Goal: Transaction & Acquisition: Book appointment/travel/reservation

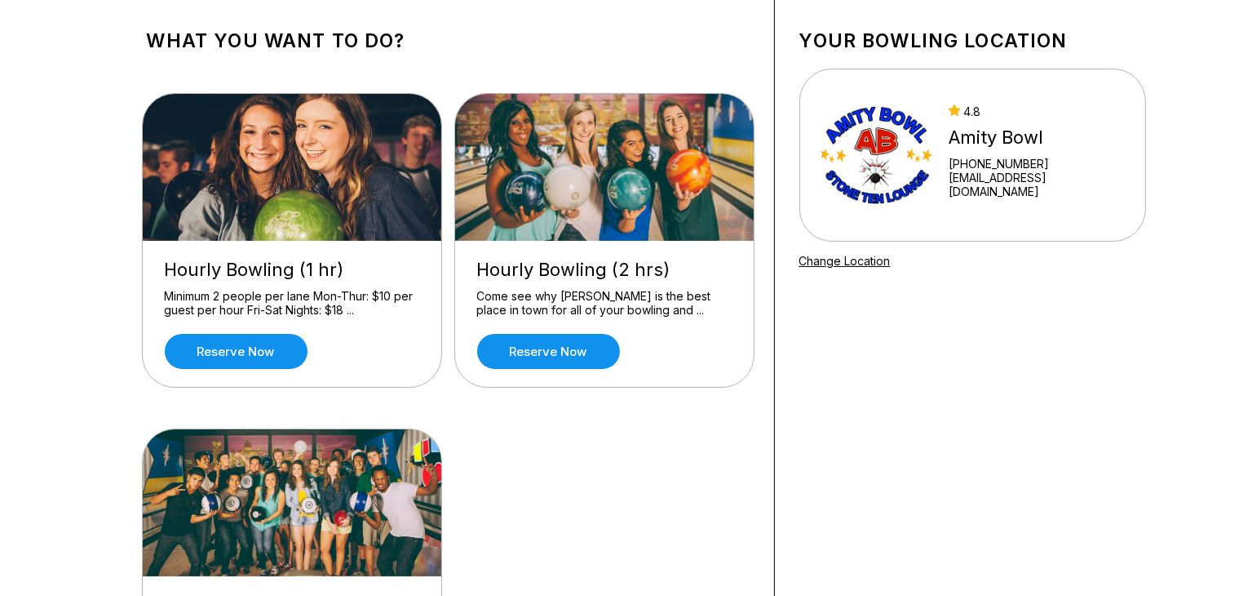
scroll to position [93, 0]
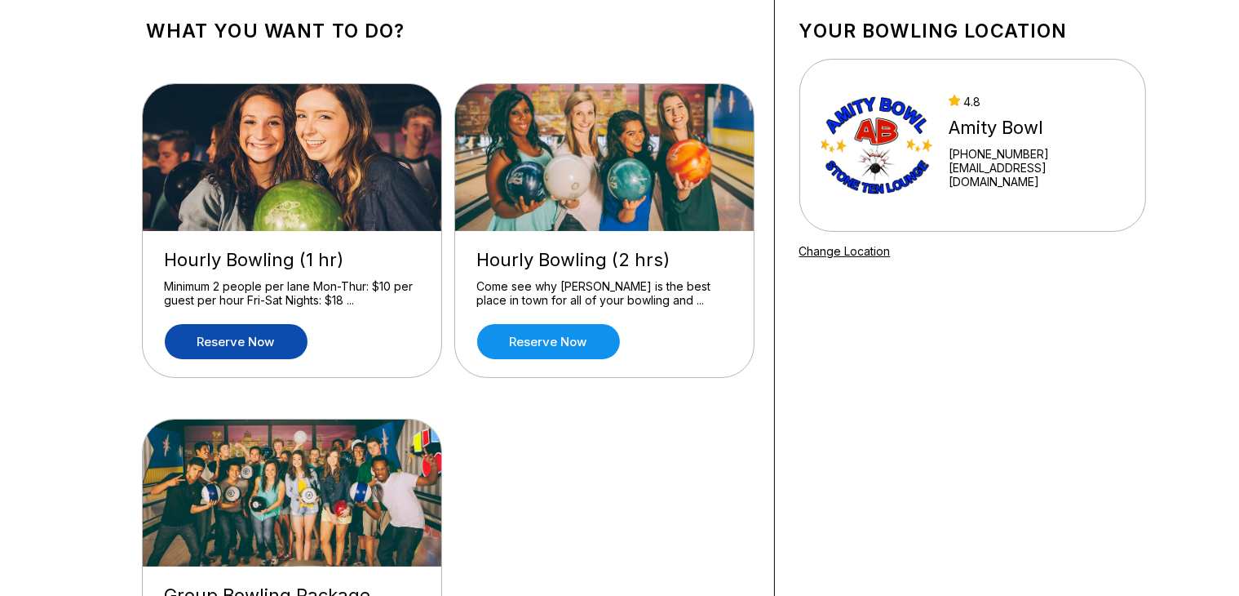
click at [178, 340] on link "Reserve now" at bounding box center [236, 341] width 143 height 35
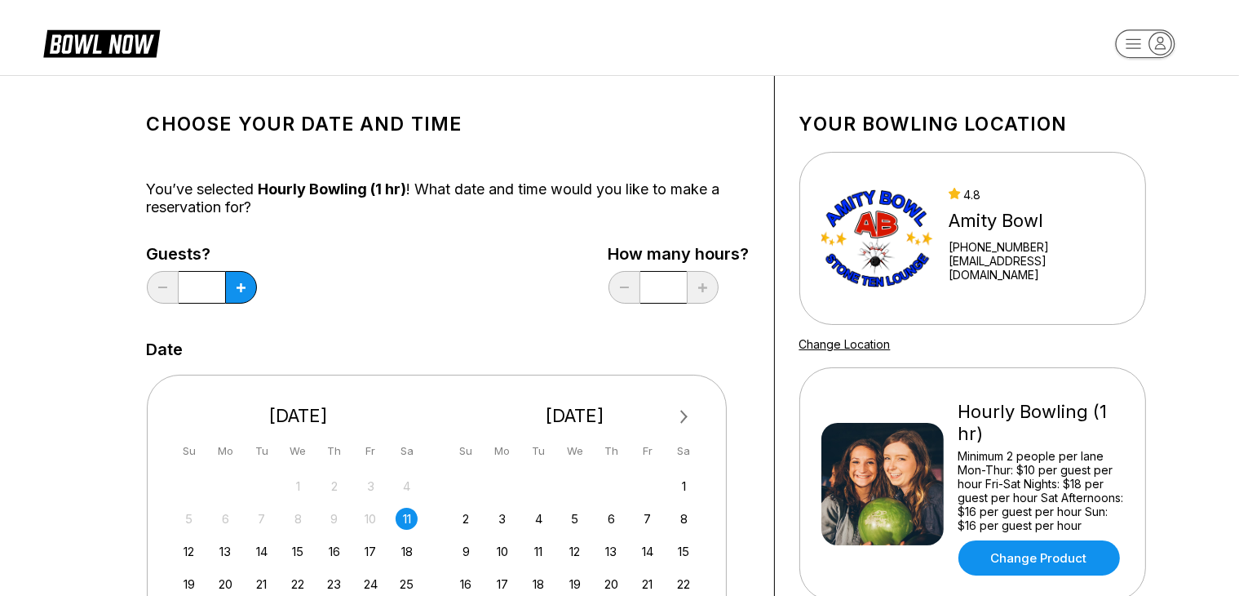
scroll to position [19, 0]
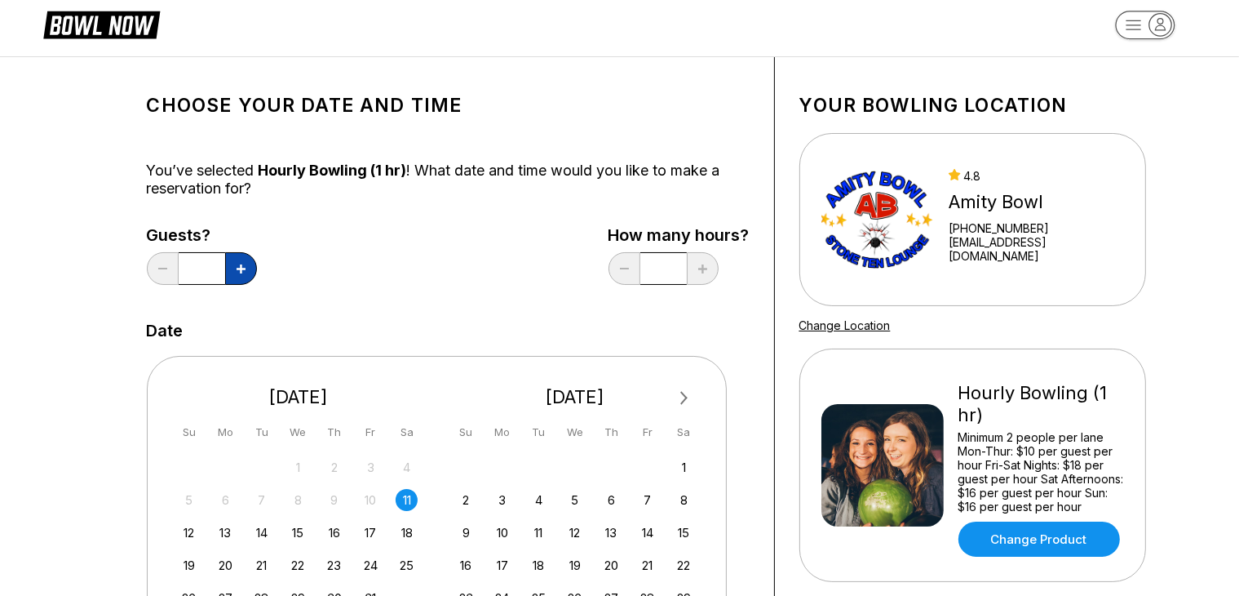
click at [235, 264] on button at bounding box center [241, 268] width 32 height 33
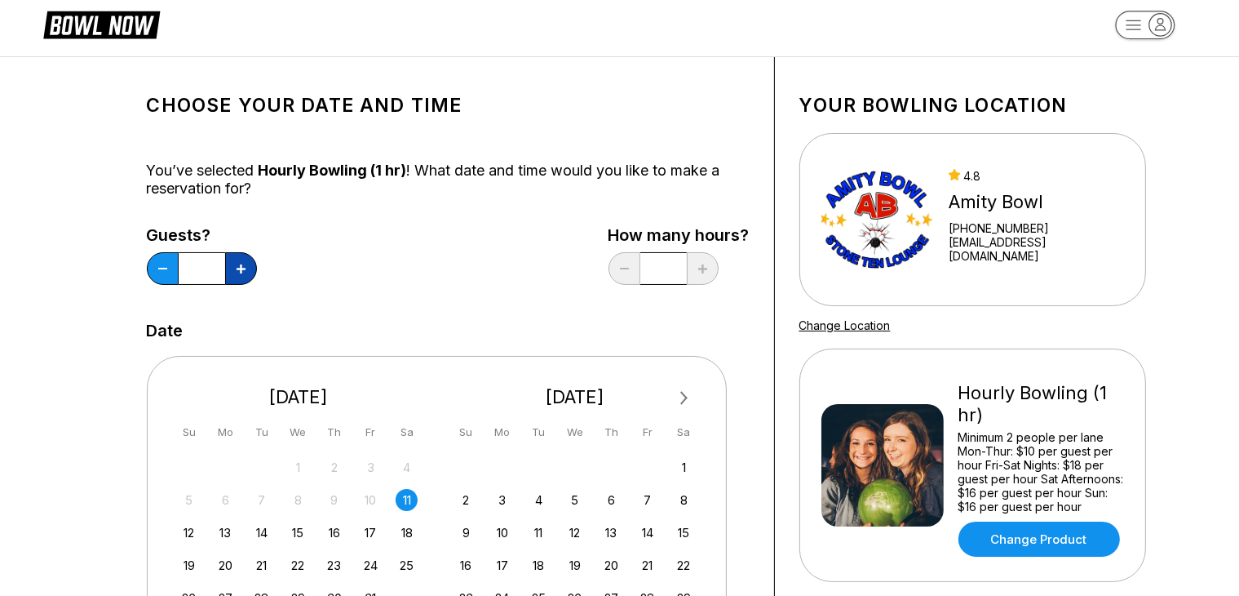
click at [235, 264] on button at bounding box center [241, 268] width 32 height 33
type input "*"
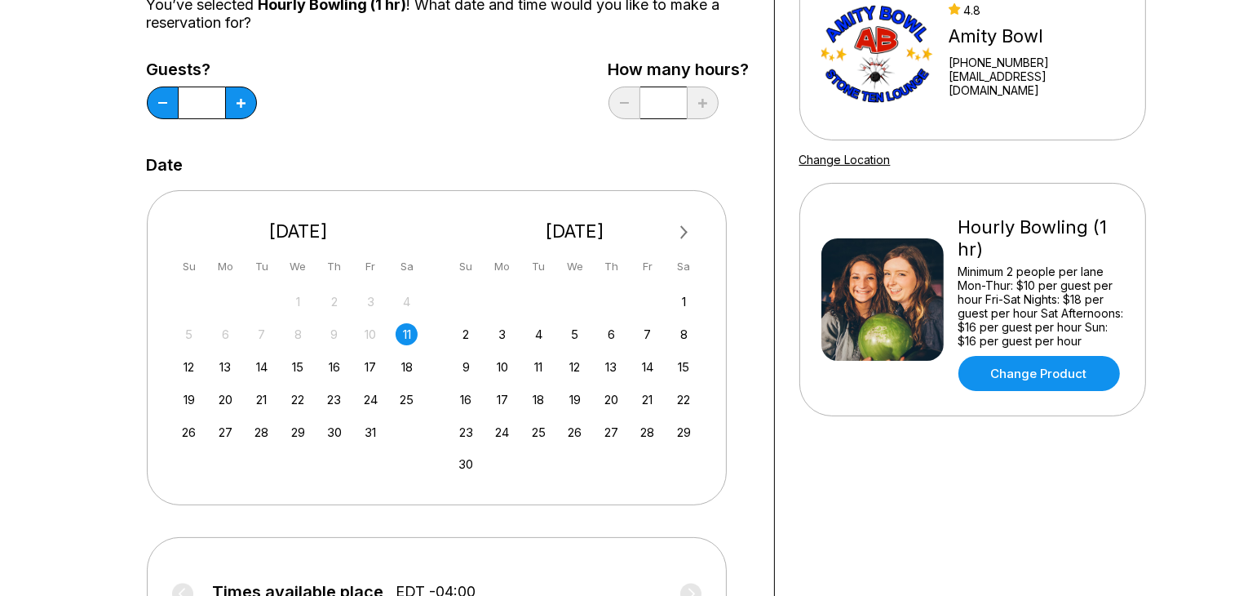
scroll to position [186, 0]
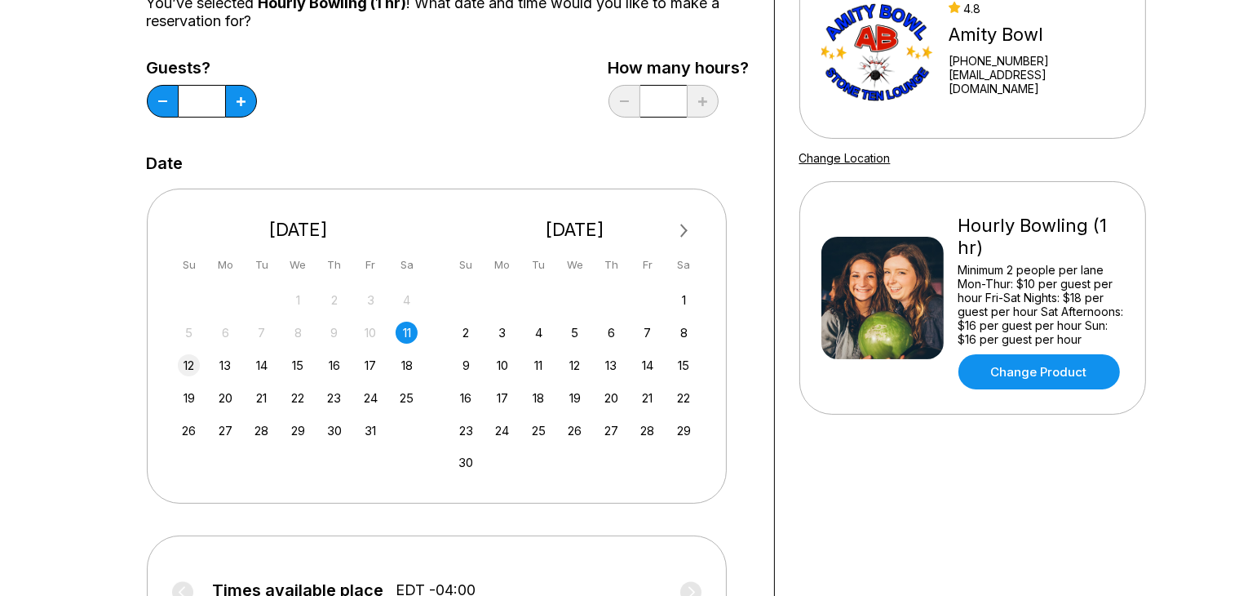
click at [184, 364] on div "12" at bounding box center [189, 365] width 22 height 22
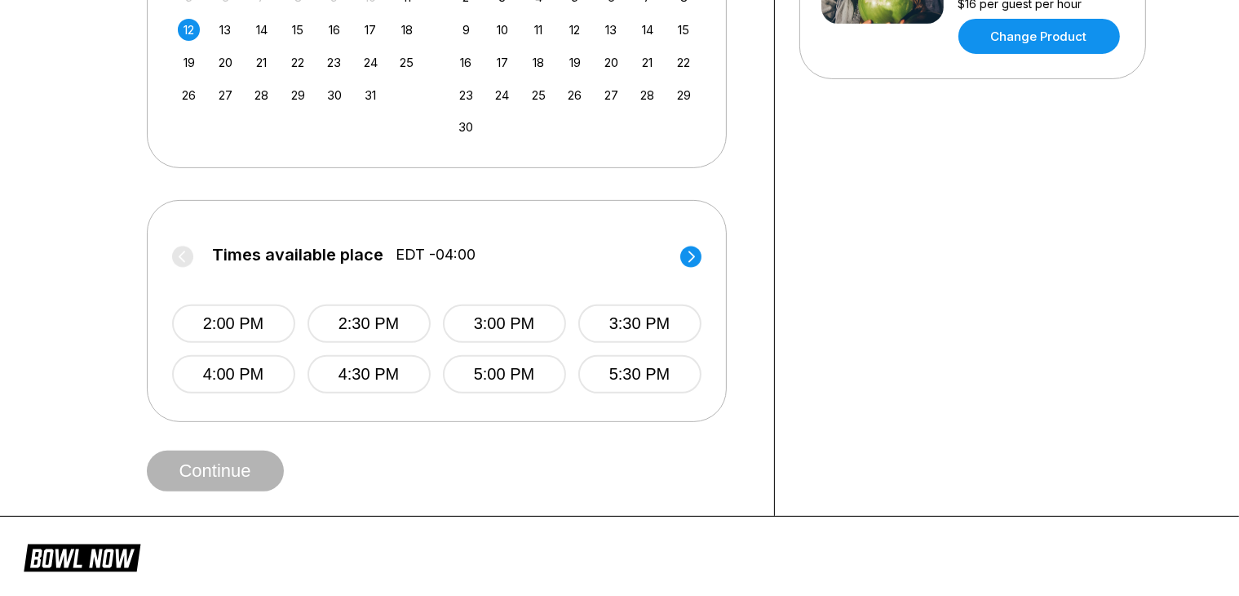
scroll to position [522, 0]
click at [224, 317] on button "2:00 PM" at bounding box center [233, 323] width 123 height 38
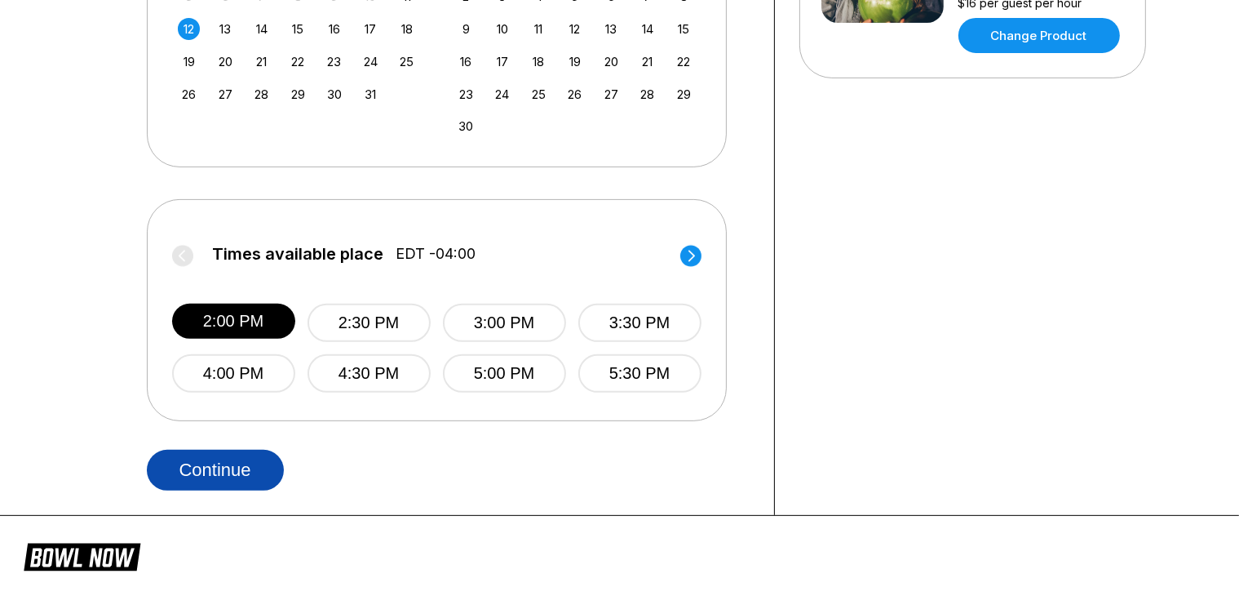
click at [212, 477] on button "Continue" at bounding box center [215, 470] width 137 height 41
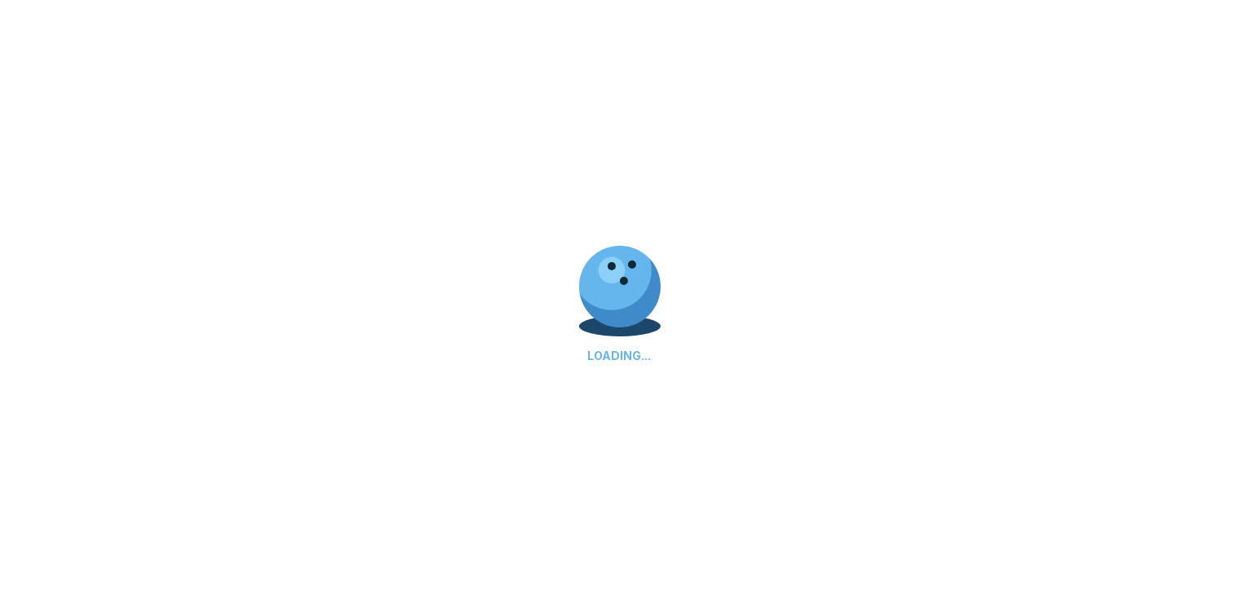
select select "**"
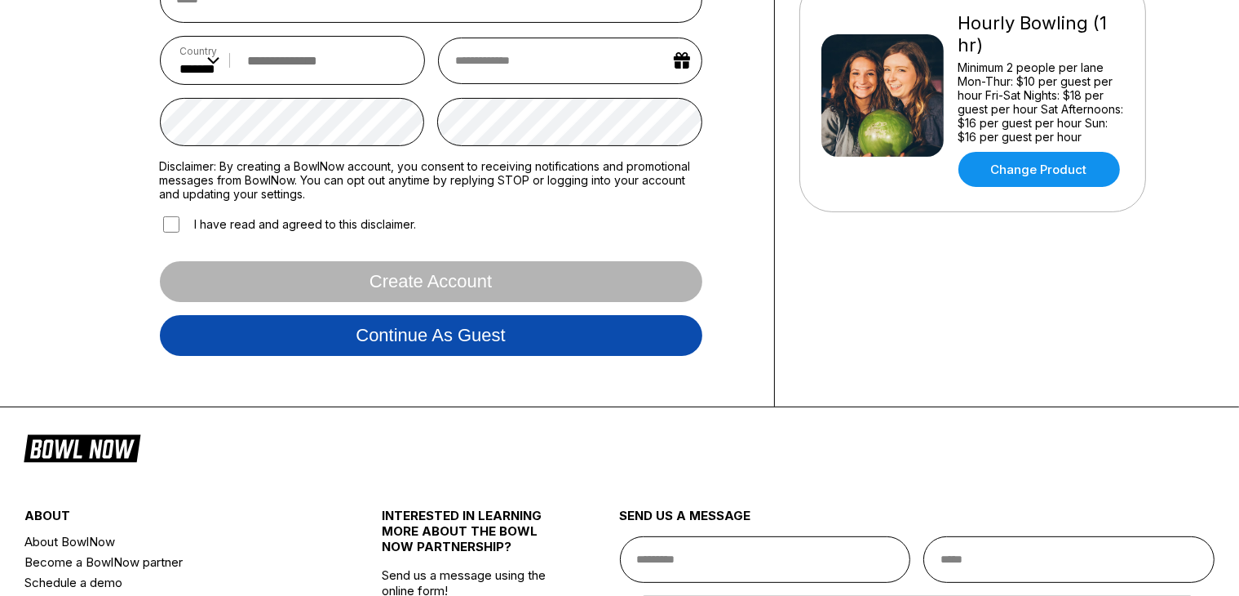
click at [196, 348] on button "Continue as guest" at bounding box center [431, 335] width 543 height 41
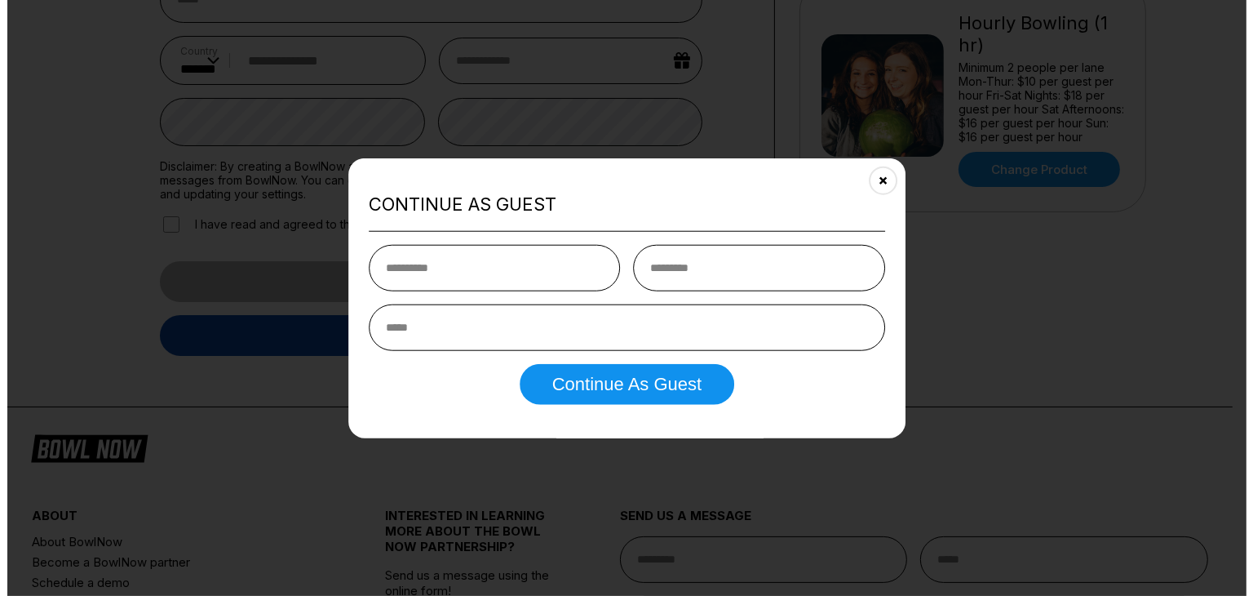
scroll to position [304, 0]
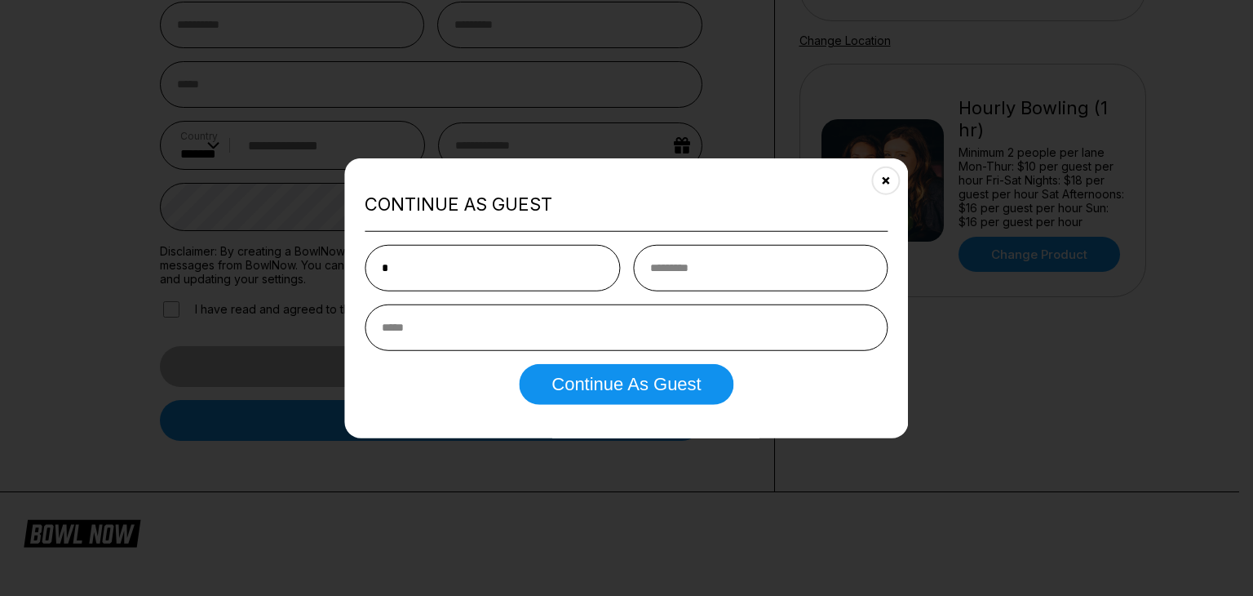
type input "*"
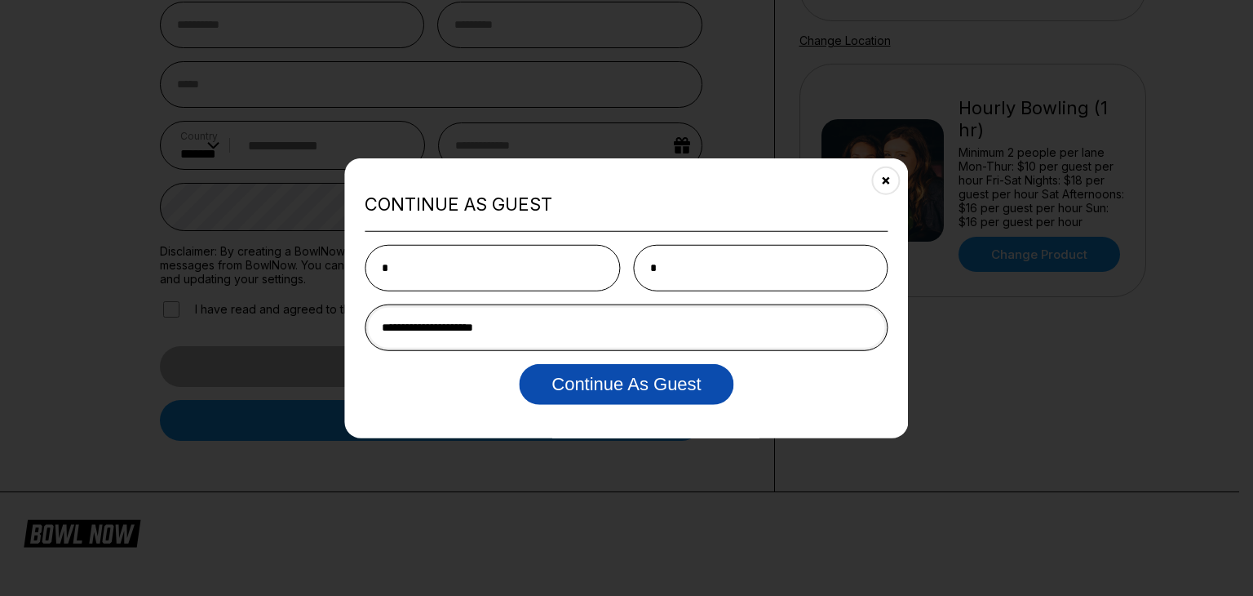
type input "**********"
click at [630, 402] on button "Continue as Guest" at bounding box center [626, 383] width 215 height 41
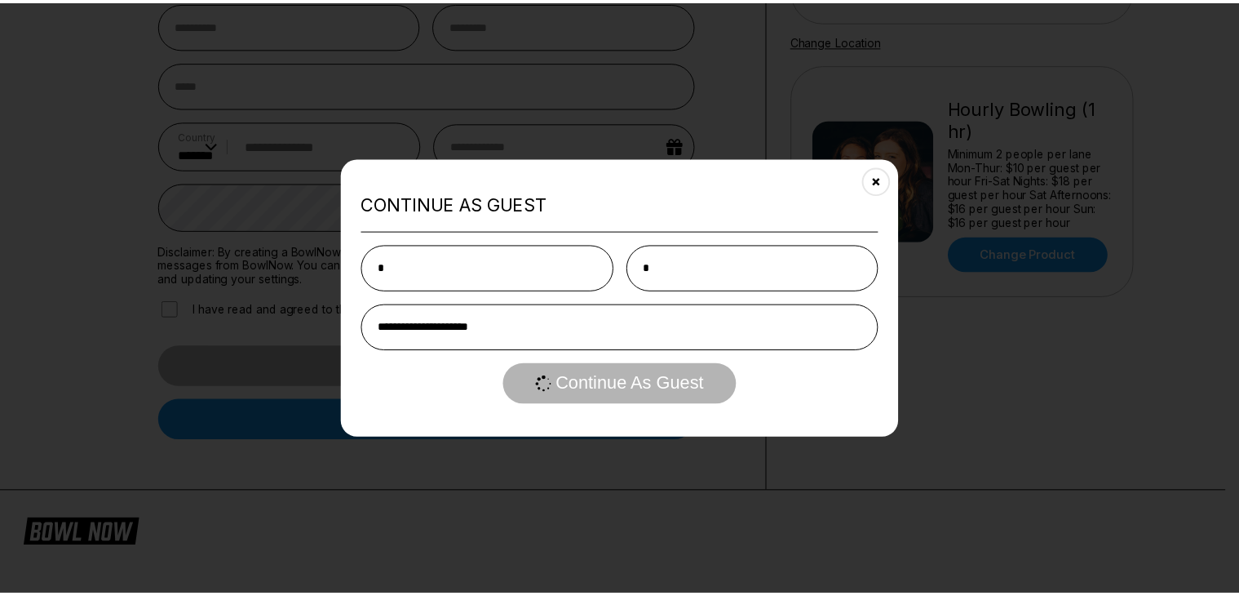
scroll to position [0, 0]
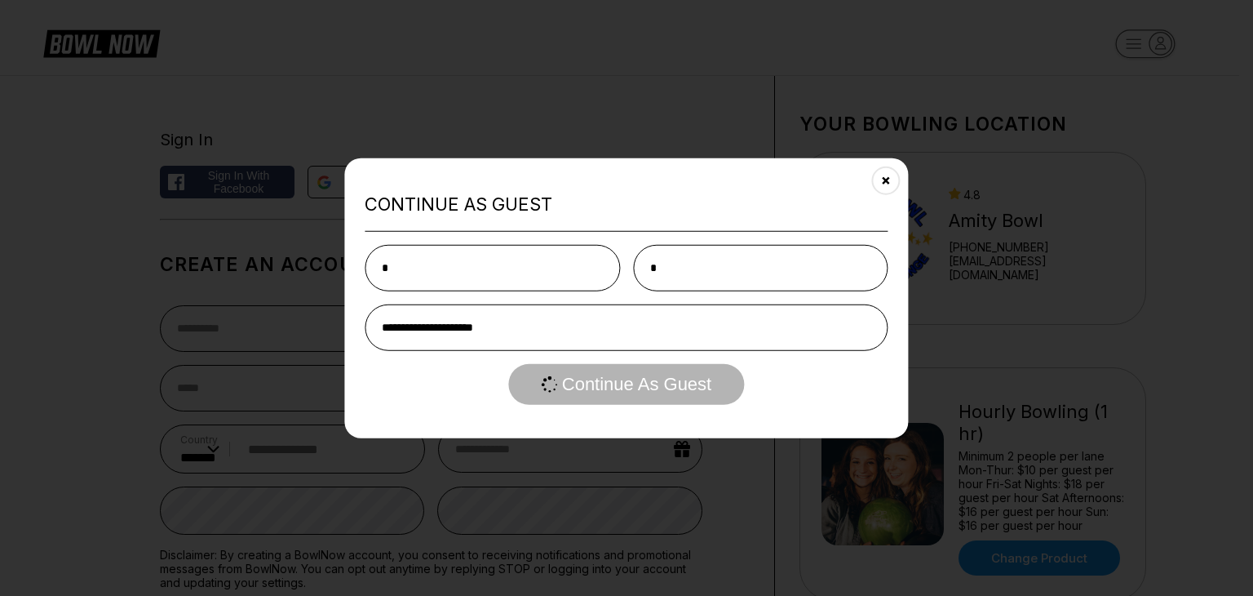
select select "**"
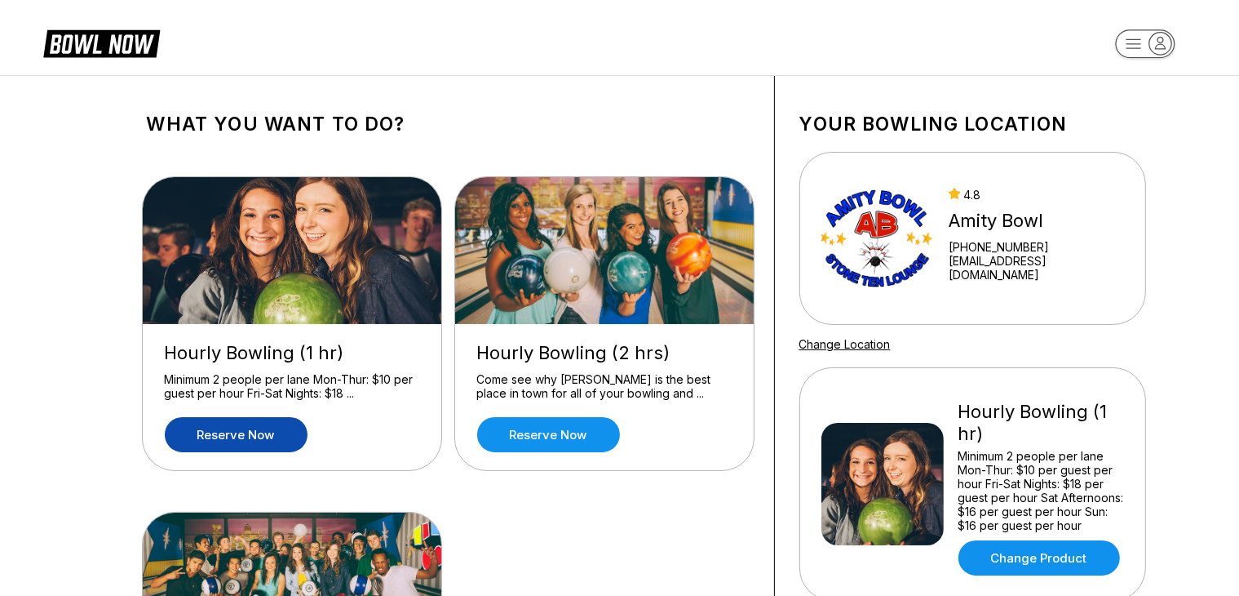
click at [248, 423] on link "Reserve now" at bounding box center [236, 434] width 143 height 35
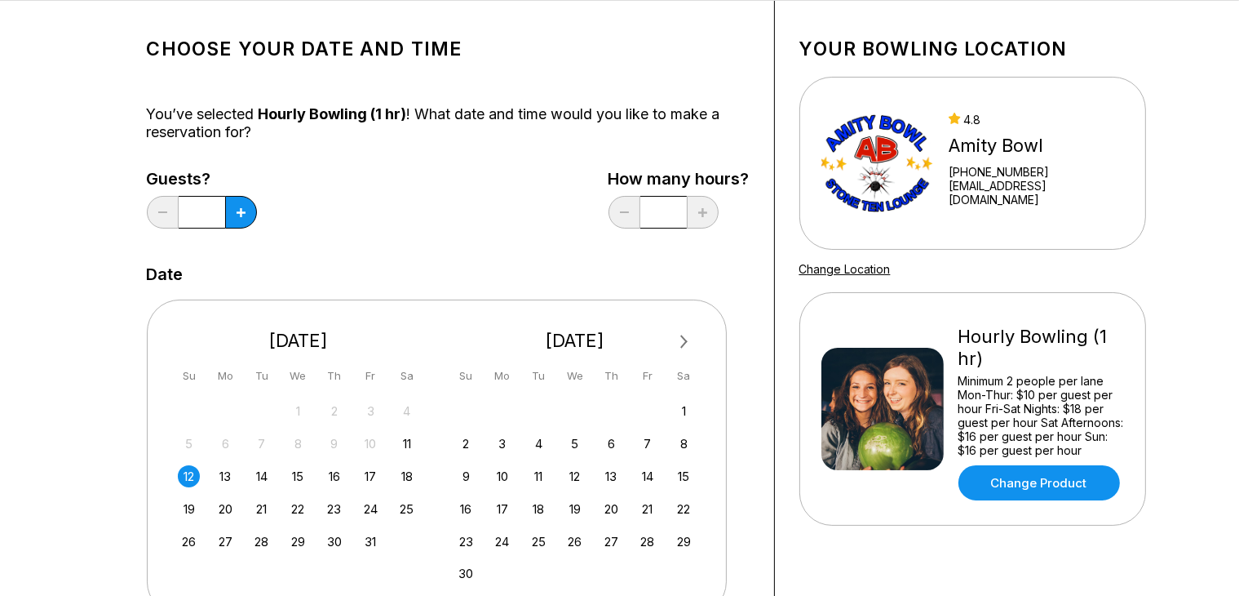
scroll to position [65, 0]
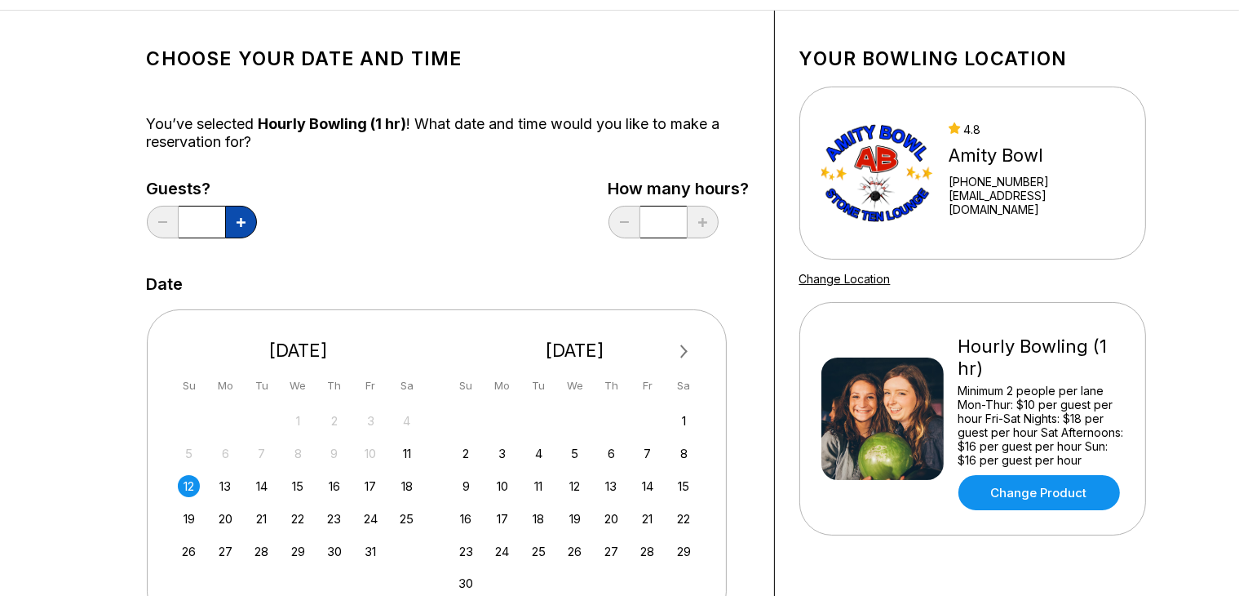
click at [237, 228] on button at bounding box center [241, 222] width 32 height 33
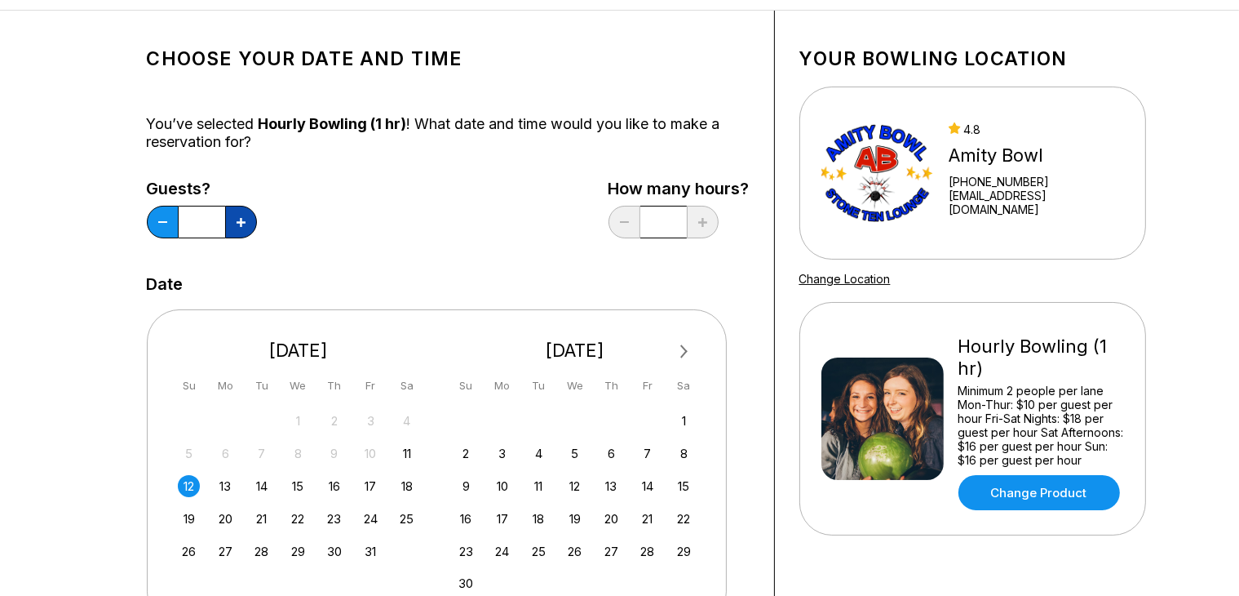
click at [237, 228] on button at bounding box center [241, 222] width 32 height 33
type input "*"
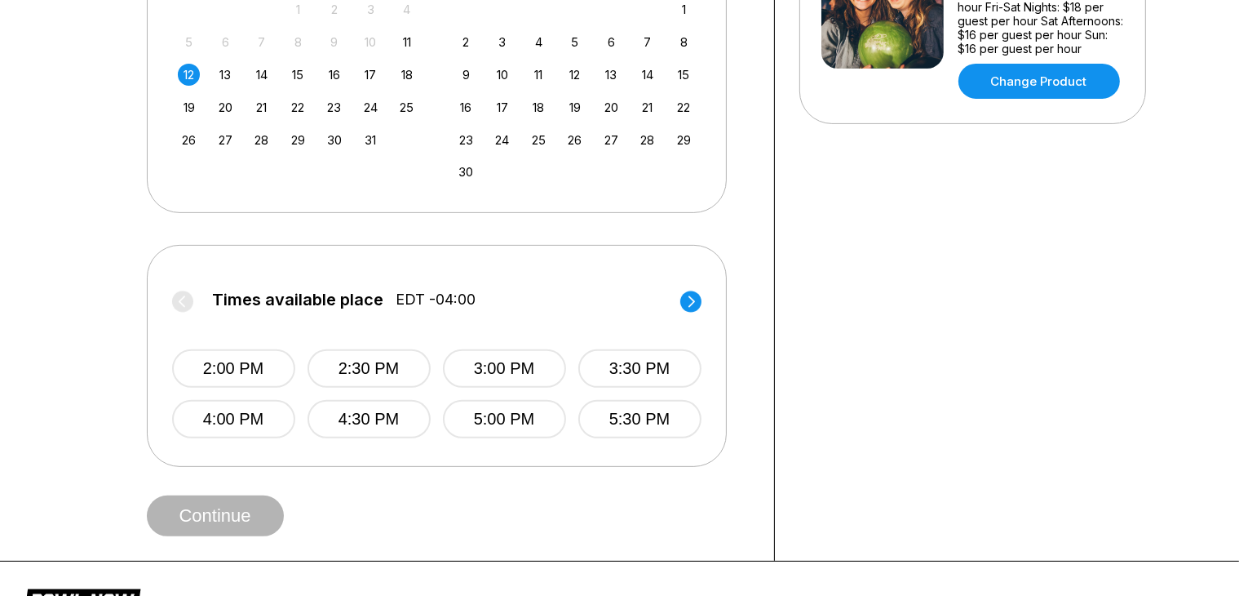
scroll to position [483, 0]
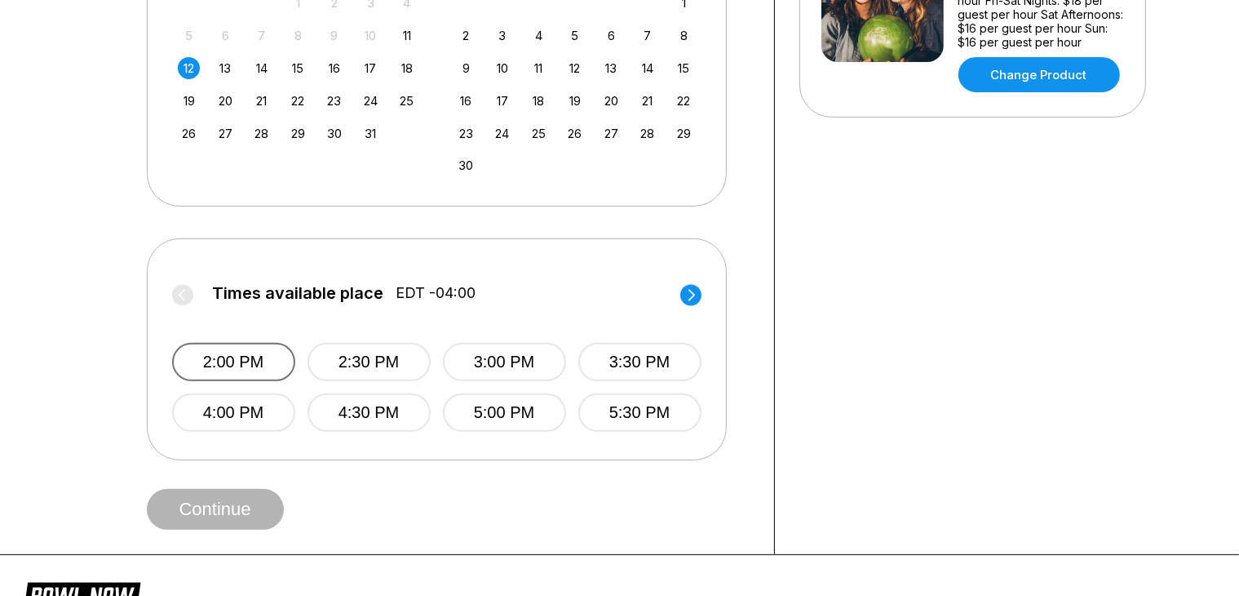
click at [255, 359] on button "2:00 PM" at bounding box center [233, 362] width 123 height 38
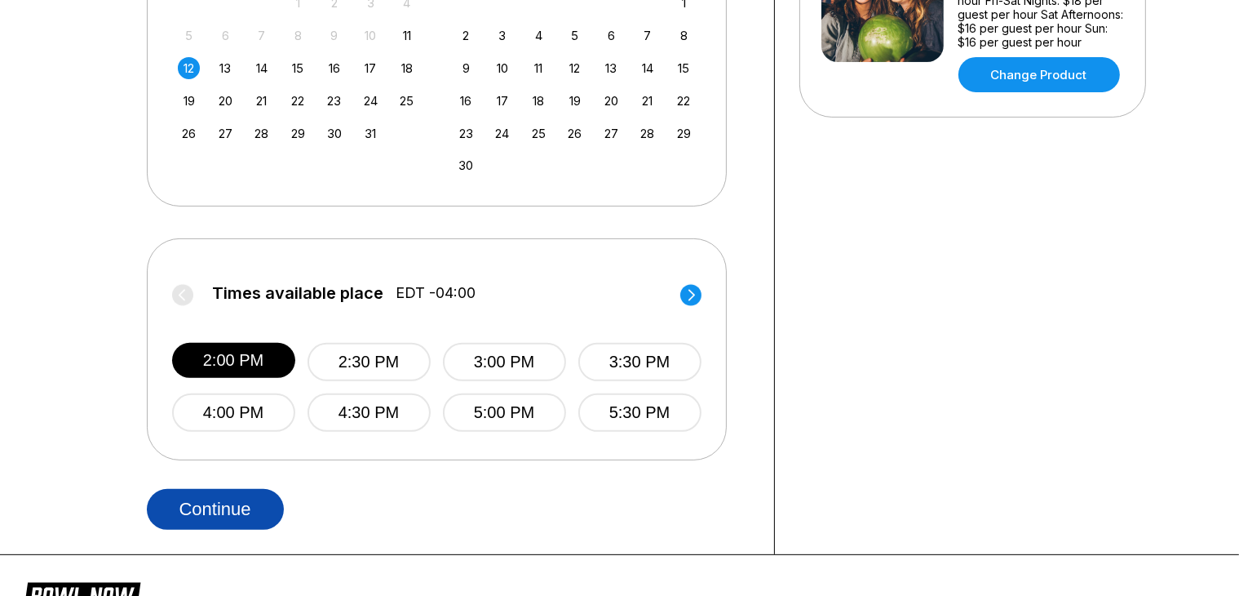
click at [223, 507] on button "Continue" at bounding box center [215, 509] width 137 height 41
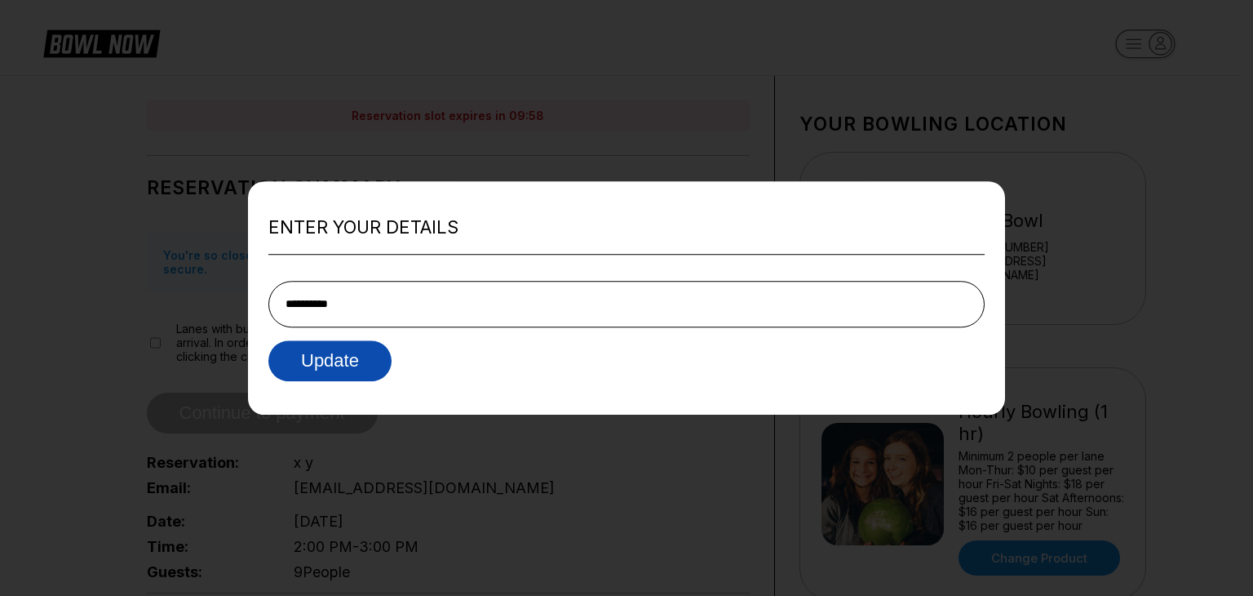
type input "**********"
click at [317, 367] on button "Update" at bounding box center [329, 360] width 123 height 41
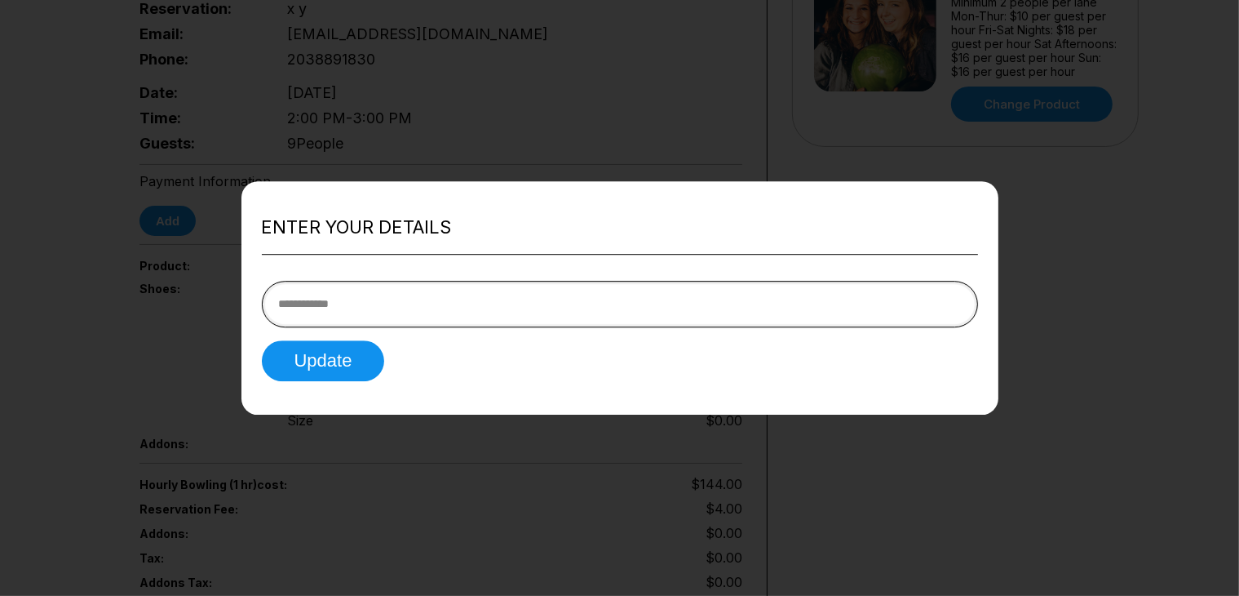
scroll to position [577, 0]
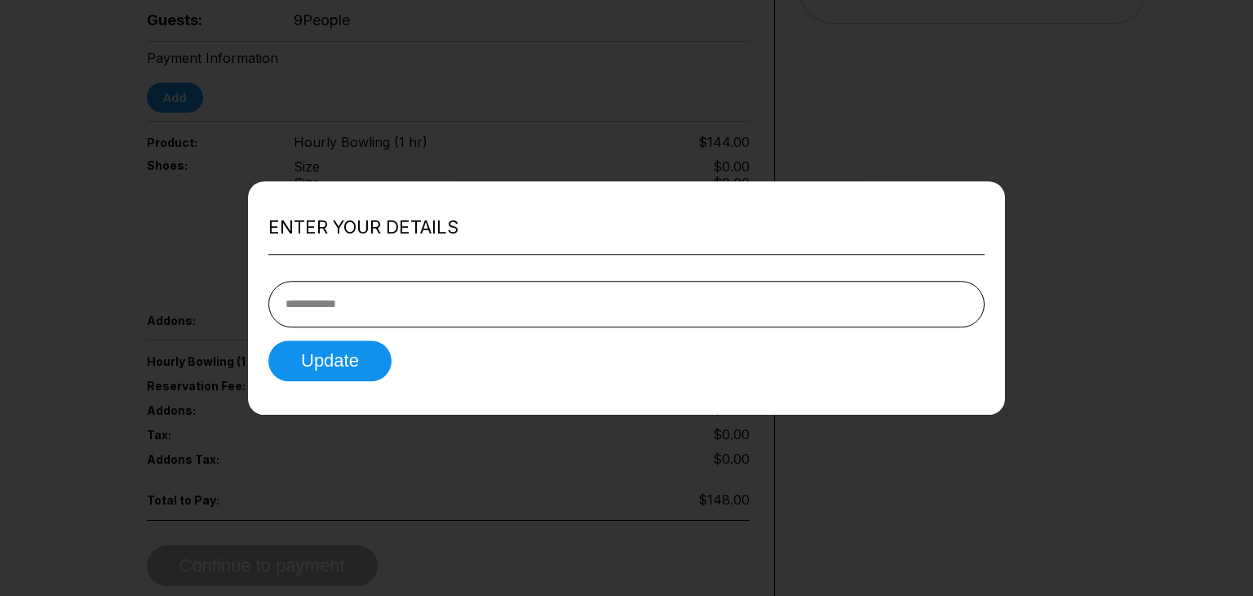
click at [574, 414] on div "Enter your details Update" at bounding box center [626, 297] width 757 height 233
click at [467, 336] on form "Update" at bounding box center [626, 324] width 716 height 113
click at [461, 291] on input "tel" at bounding box center [626, 304] width 716 height 47
type input "**********"
click at [327, 357] on button "Update" at bounding box center [329, 360] width 123 height 41
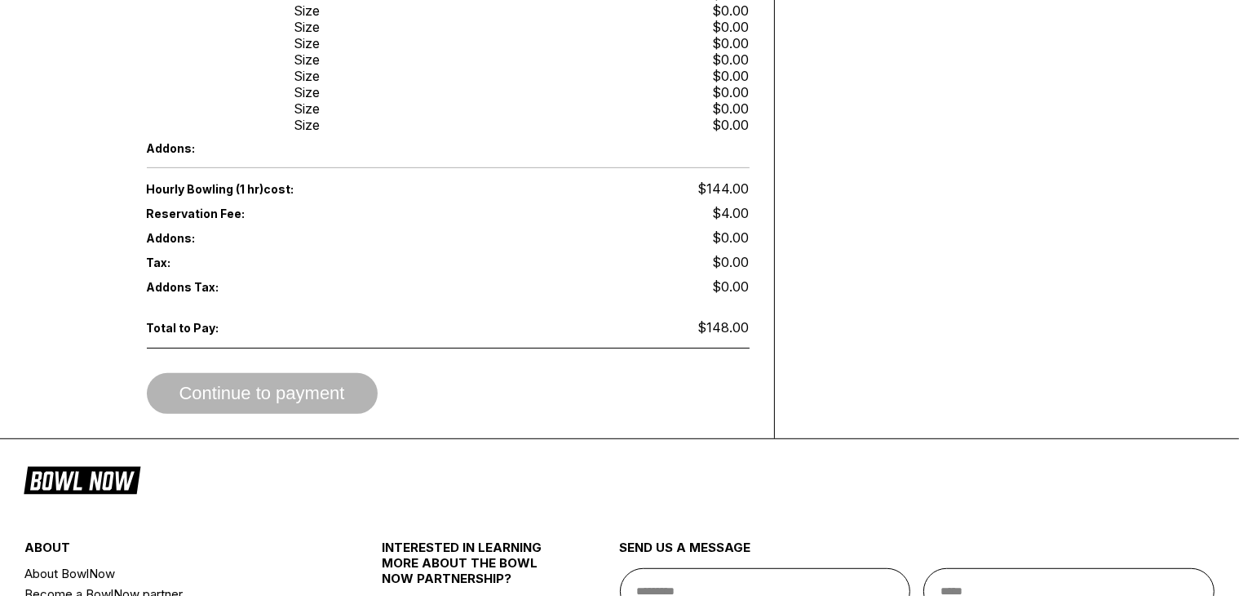
scroll to position [777, 0]
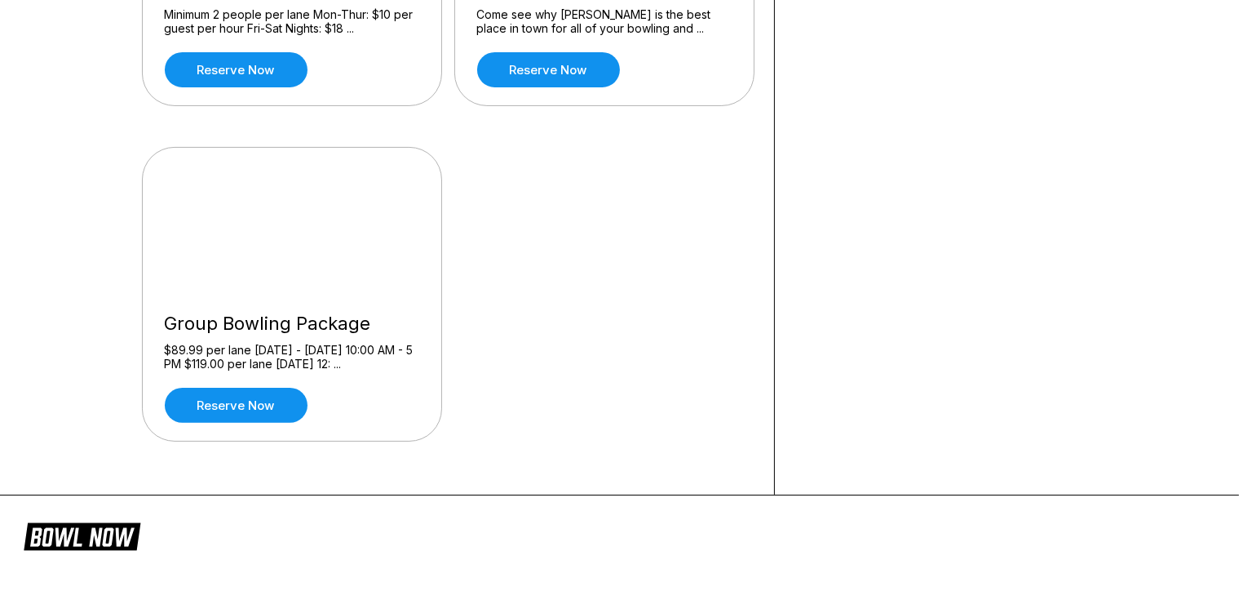
scroll to position [370, 0]
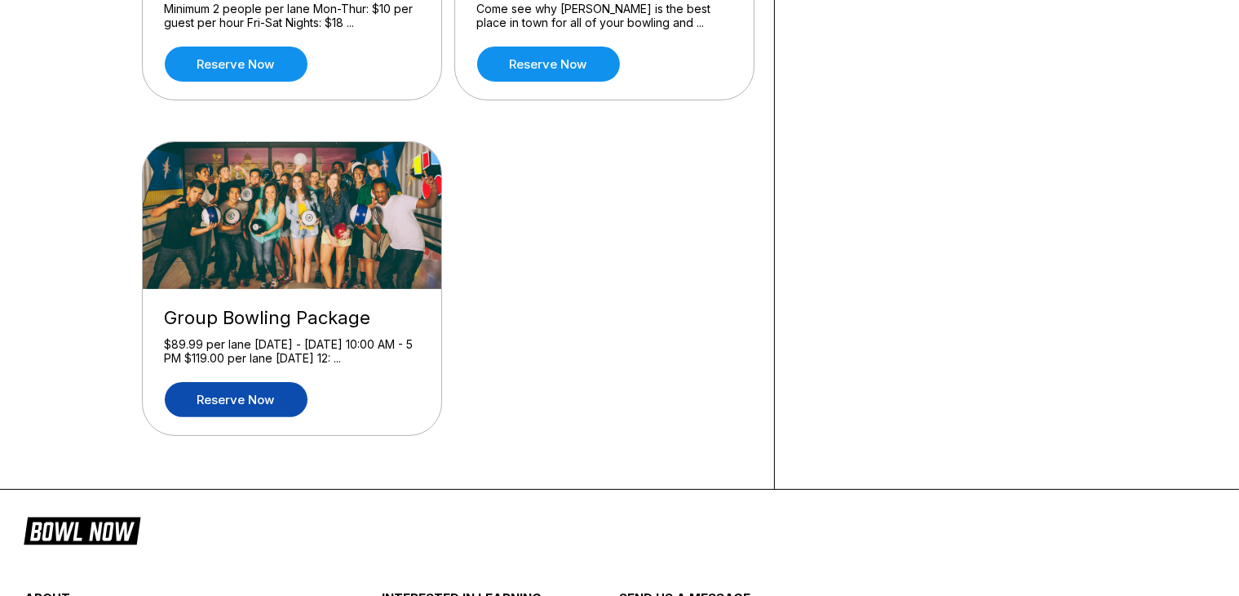
click at [234, 406] on link "Reserve now" at bounding box center [236, 399] width 143 height 35
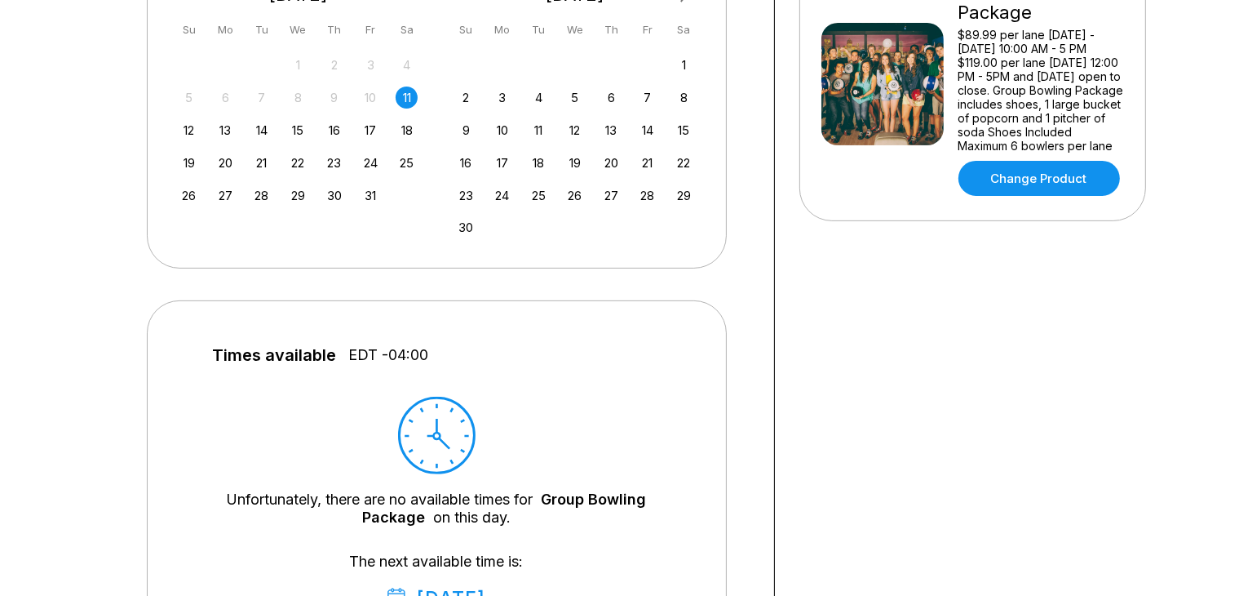
scroll to position [420, 0]
click at [202, 109] on div "28 29 30 1 2 3 4 5 6 7 8 9 10 11 12 13 14 15 16 17 18 19 20 21 22 23 24 25 26 2…" at bounding box center [298, 130] width 245 height 154
click at [193, 128] on div "12" at bounding box center [189, 131] width 22 height 22
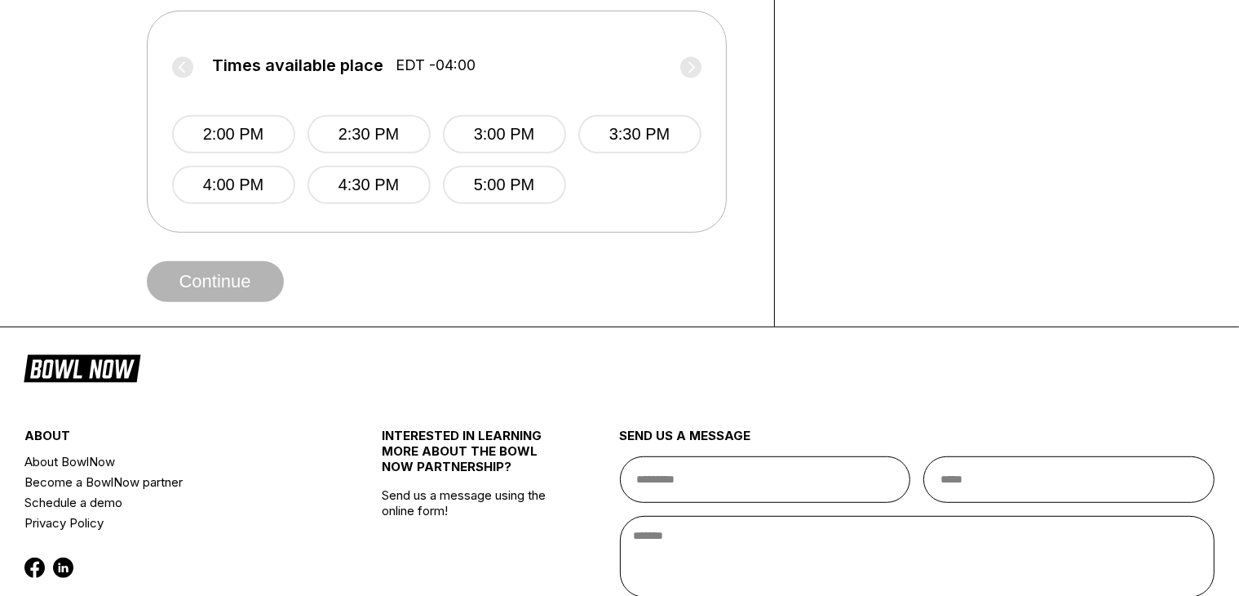
scroll to position [708, 0]
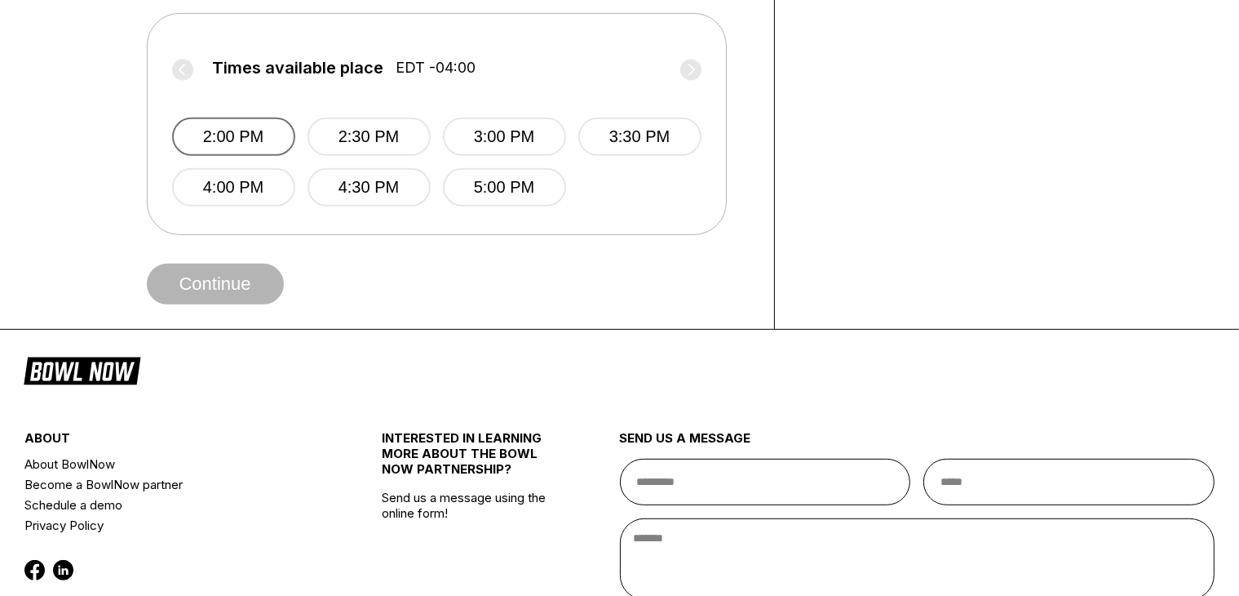
click at [242, 126] on button "2:00 PM" at bounding box center [233, 136] width 123 height 38
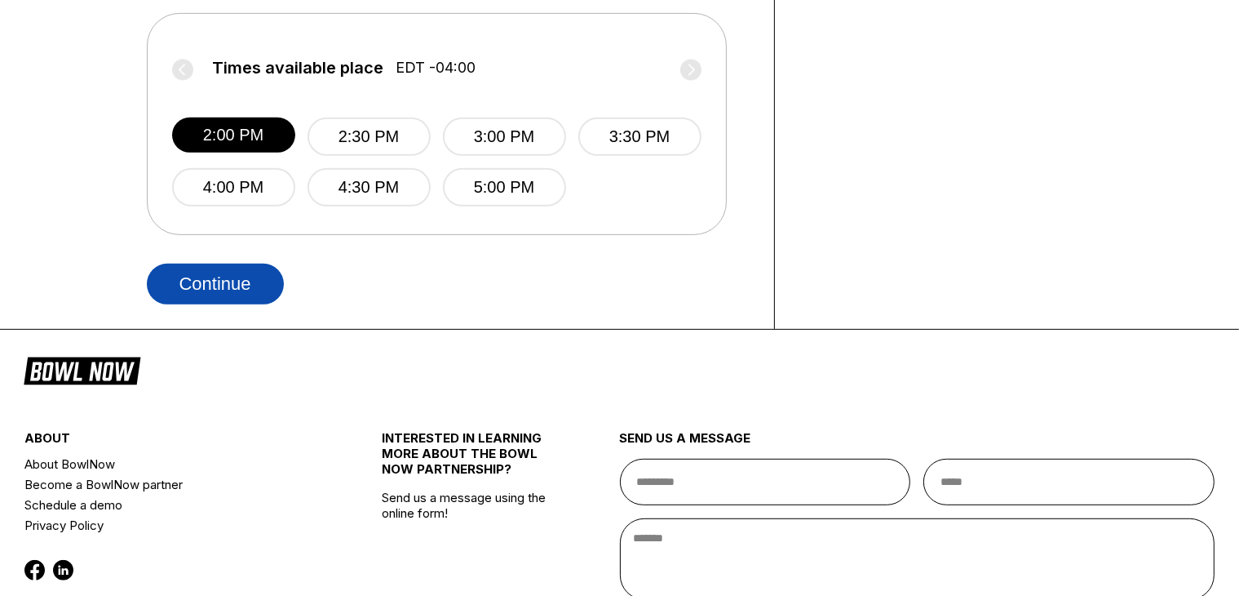
click at [250, 272] on button "Continue" at bounding box center [215, 284] width 137 height 41
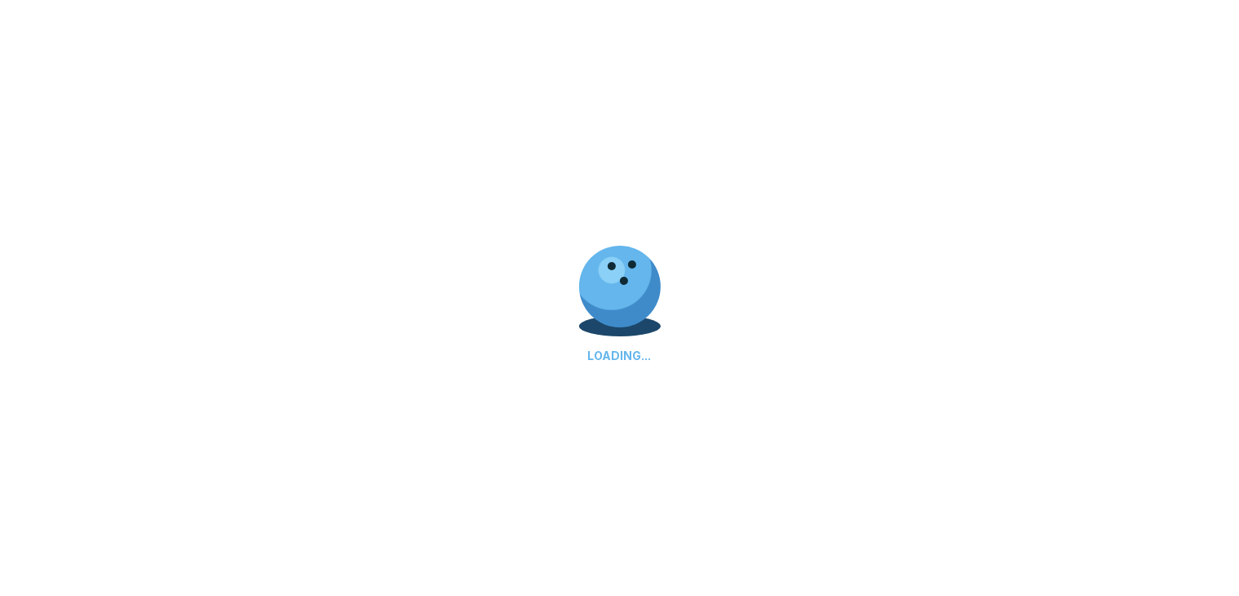
scroll to position [0, 0]
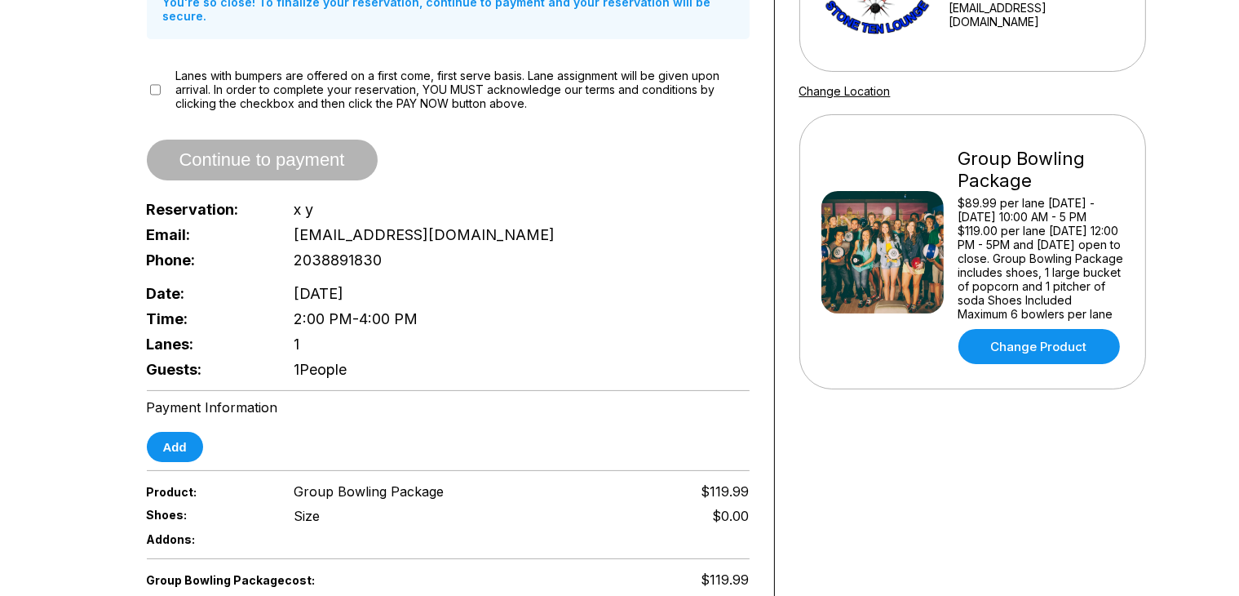
scroll to position [255, 0]
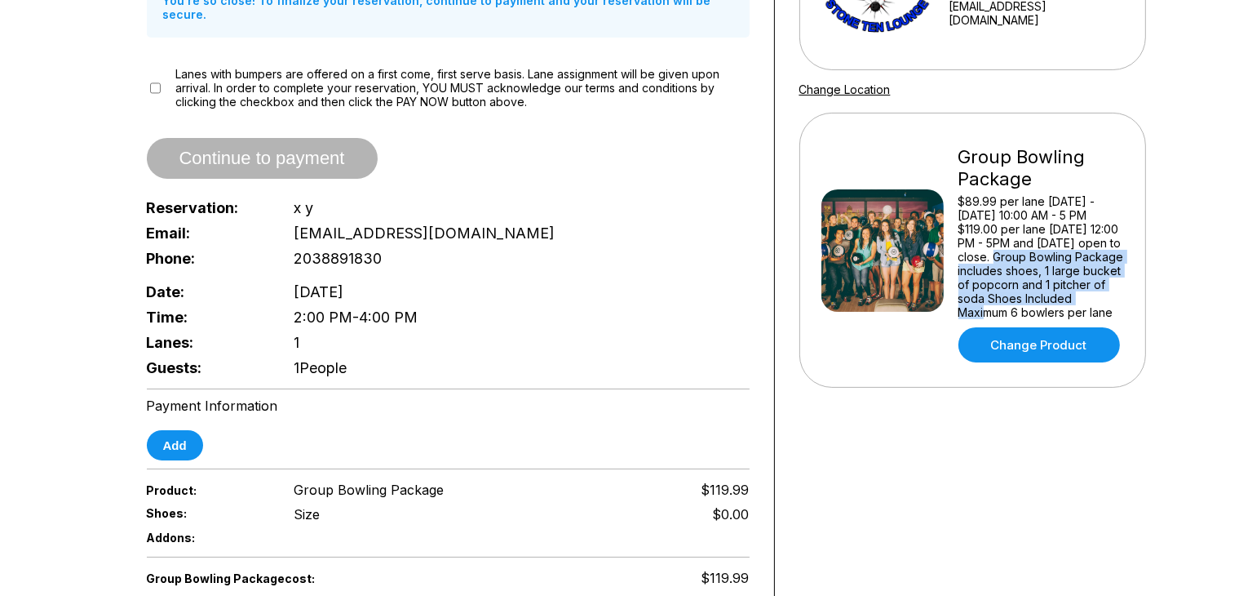
drag, startPoint x: 1031, startPoint y: 255, endPoint x: 1027, endPoint y: 313, distance: 58.0
click at [1027, 313] on div "$89.99 per lane [DATE] - [DATE] 10:00 AM - 5 PM $119.00 per lane [DATE] 12:00 P…" at bounding box center [1042, 256] width 166 height 125
drag, startPoint x: 1035, startPoint y: 310, endPoint x: 1025, endPoint y: 228, distance: 82.3
click at [1025, 228] on div "$89.99 per lane [DATE] - [DATE] 10:00 AM - 5 PM $119.00 per lane [DATE] 12:00 P…" at bounding box center [1042, 256] width 166 height 125
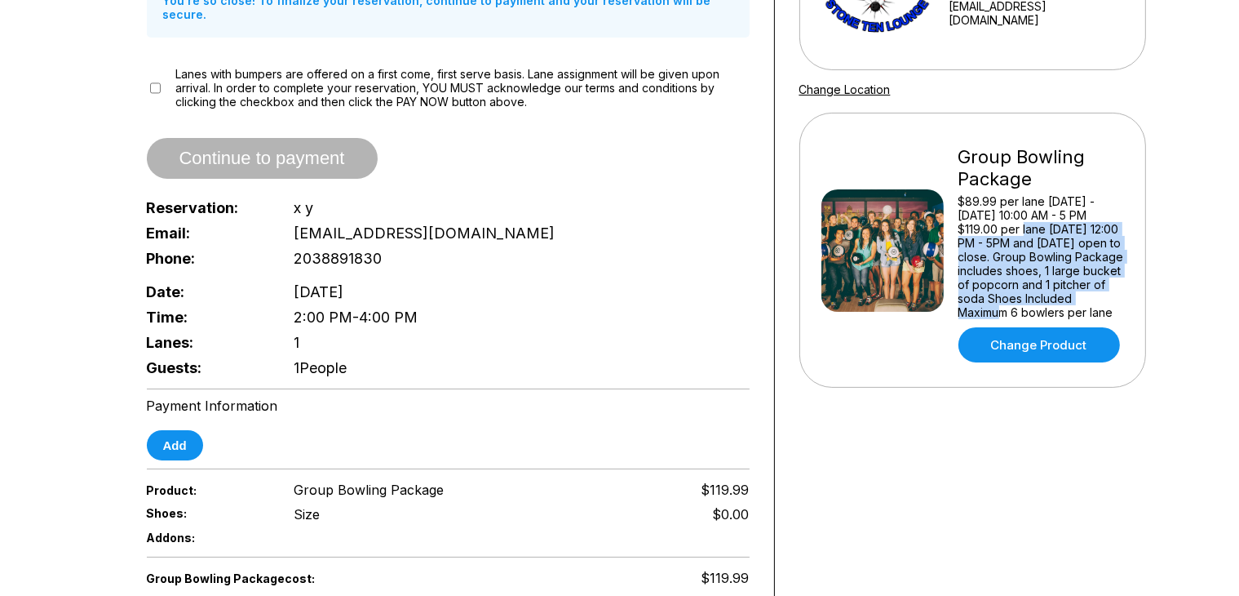
click at [1025, 228] on div "$89.99 per lane [DATE] - [DATE] 10:00 AM - 5 PM $119.00 per lane [DATE] 12:00 P…" at bounding box center [1042, 256] width 166 height 125
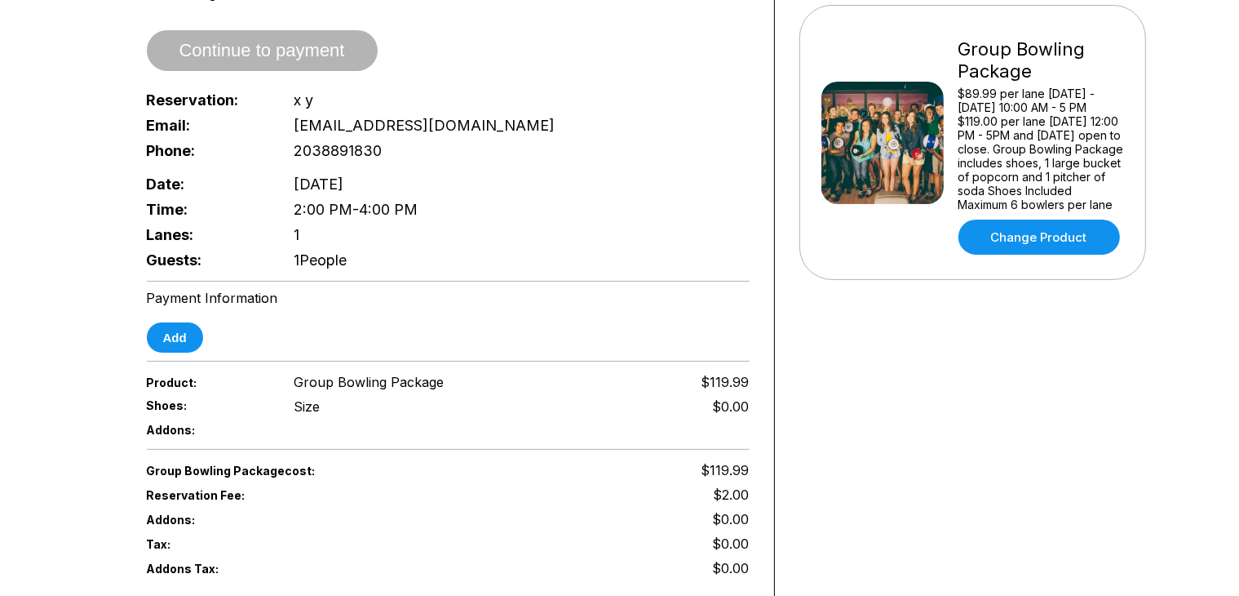
scroll to position [361, 0]
